Goal: Navigation & Orientation: Understand site structure

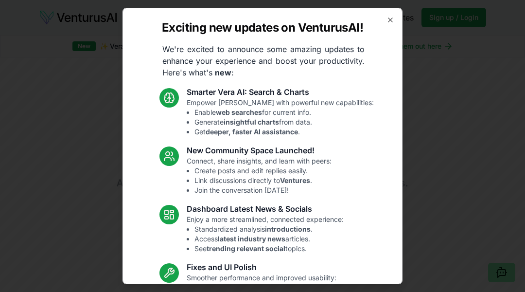
scroll to position [2349, 0]
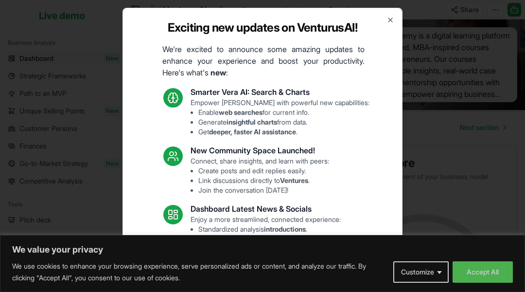
scroll to position [619, 0]
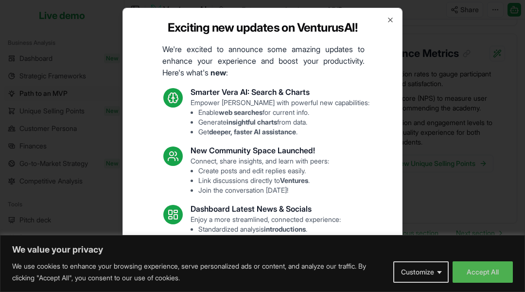
scroll to position [1207, 0]
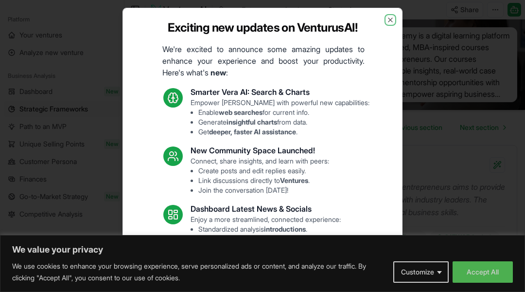
scroll to position [2265, 0]
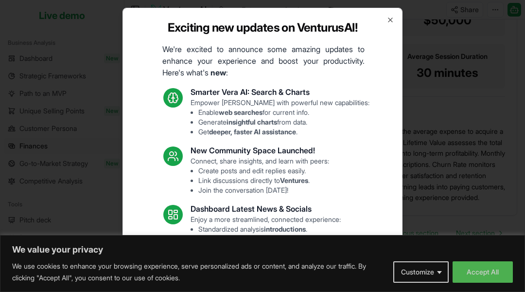
scroll to position [1412, 0]
